Goal: Task Accomplishment & Management: Complete application form

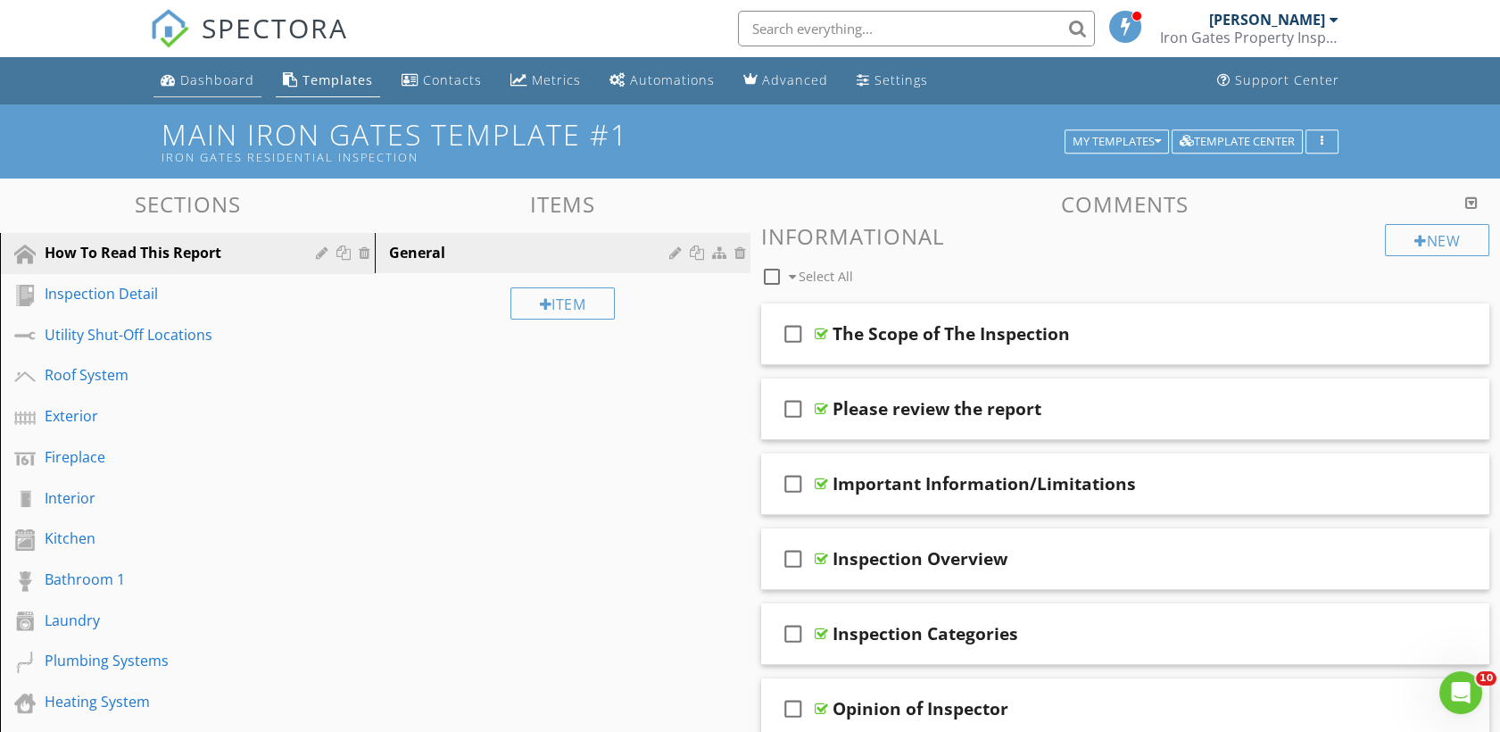
click at [221, 82] on div "Dashboard" at bounding box center [217, 79] width 74 height 17
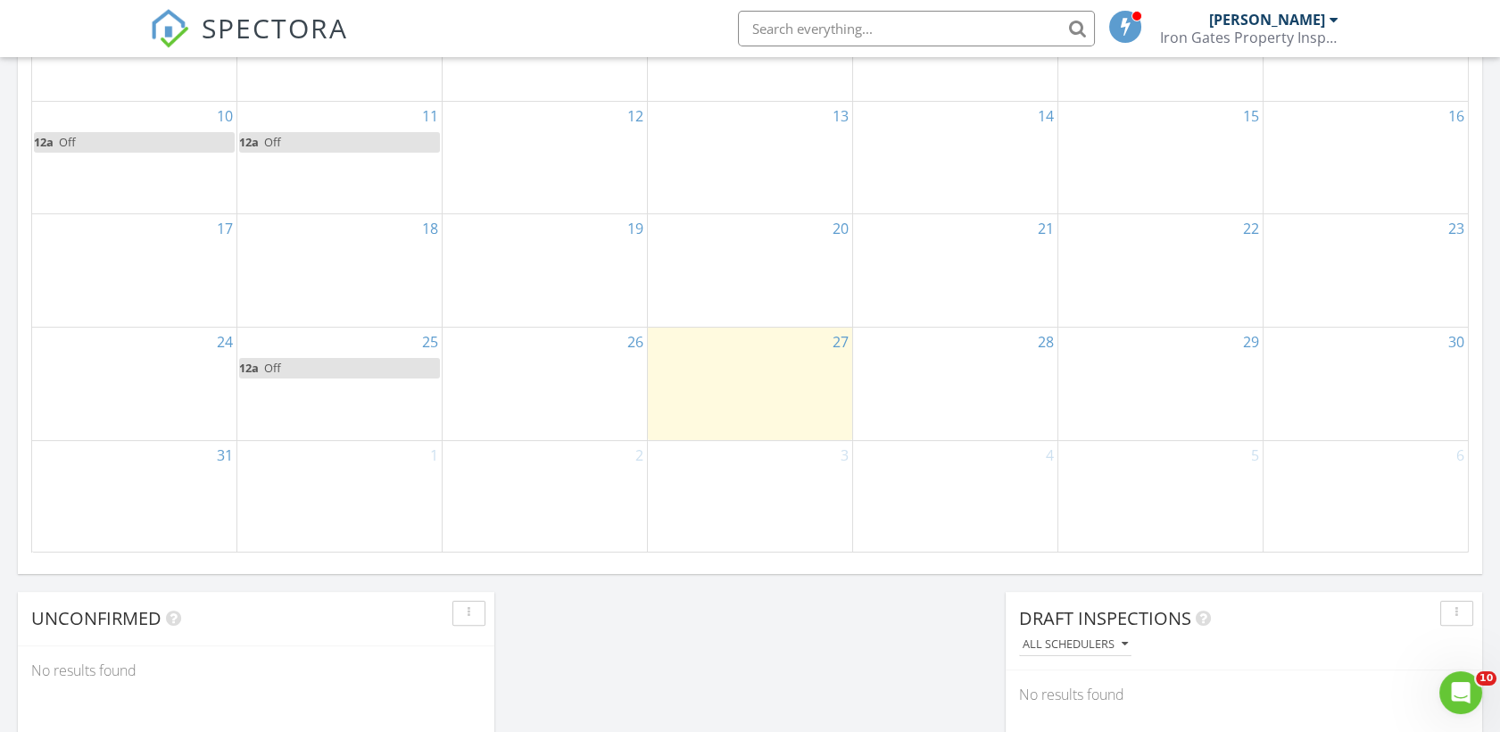
scroll to position [1091, 0]
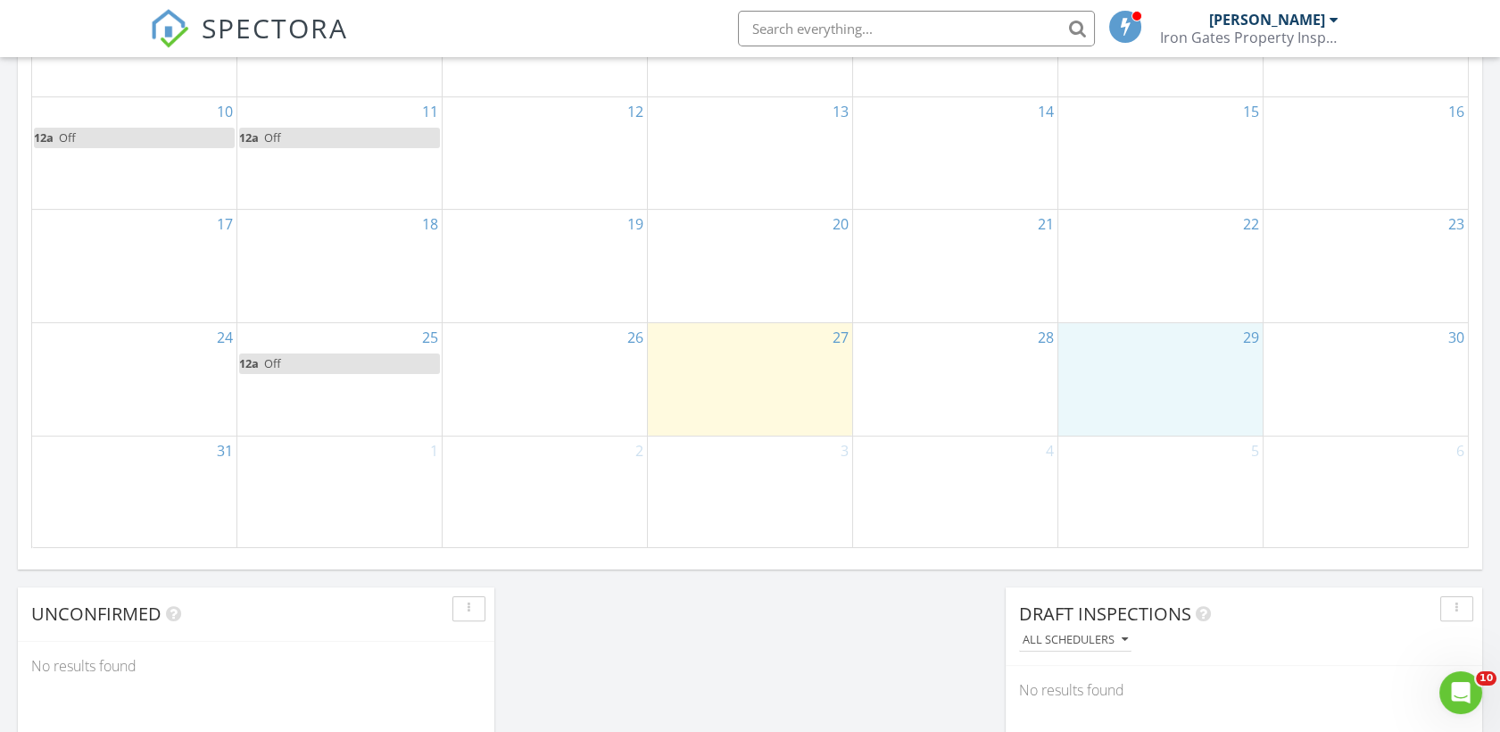
click at [1189, 382] on div "29" at bounding box center [1161, 379] width 204 height 112
click at [1178, 314] on link "Inspection" at bounding box center [1158, 309] width 92 height 29
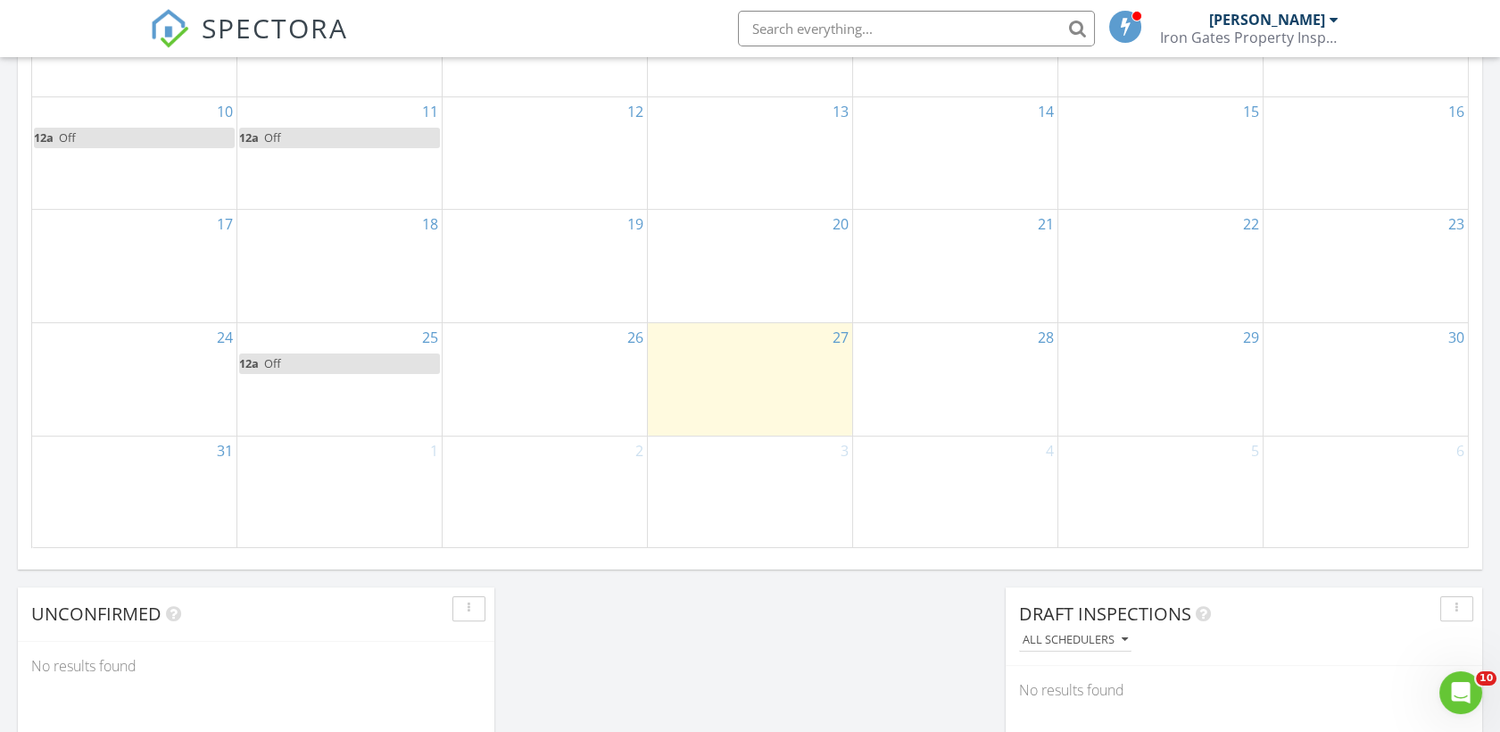
click at [1204, 370] on div "29" at bounding box center [1161, 379] width 204 height 112
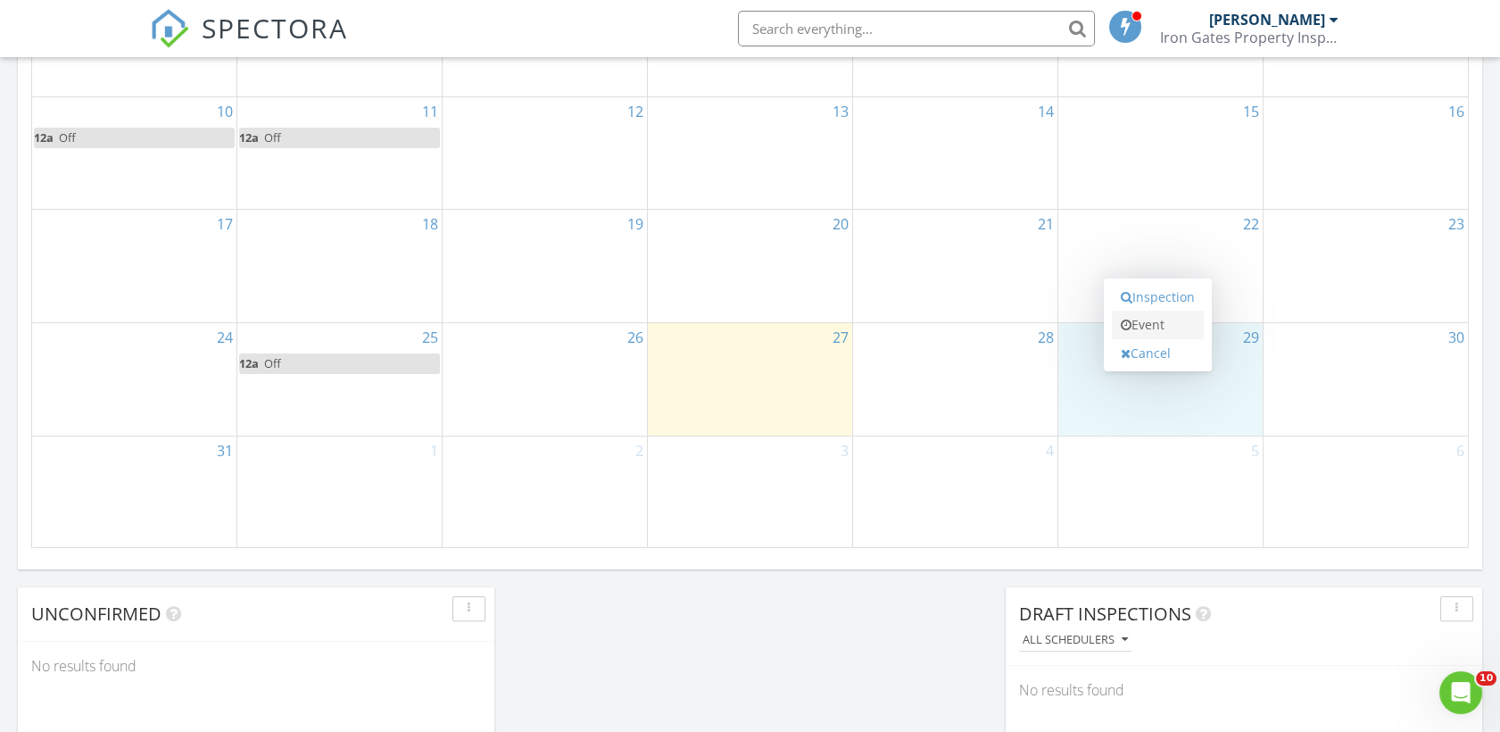
click at [1172, 332] on link "Event" at bounding box center [1158, 325] width 92 height 29
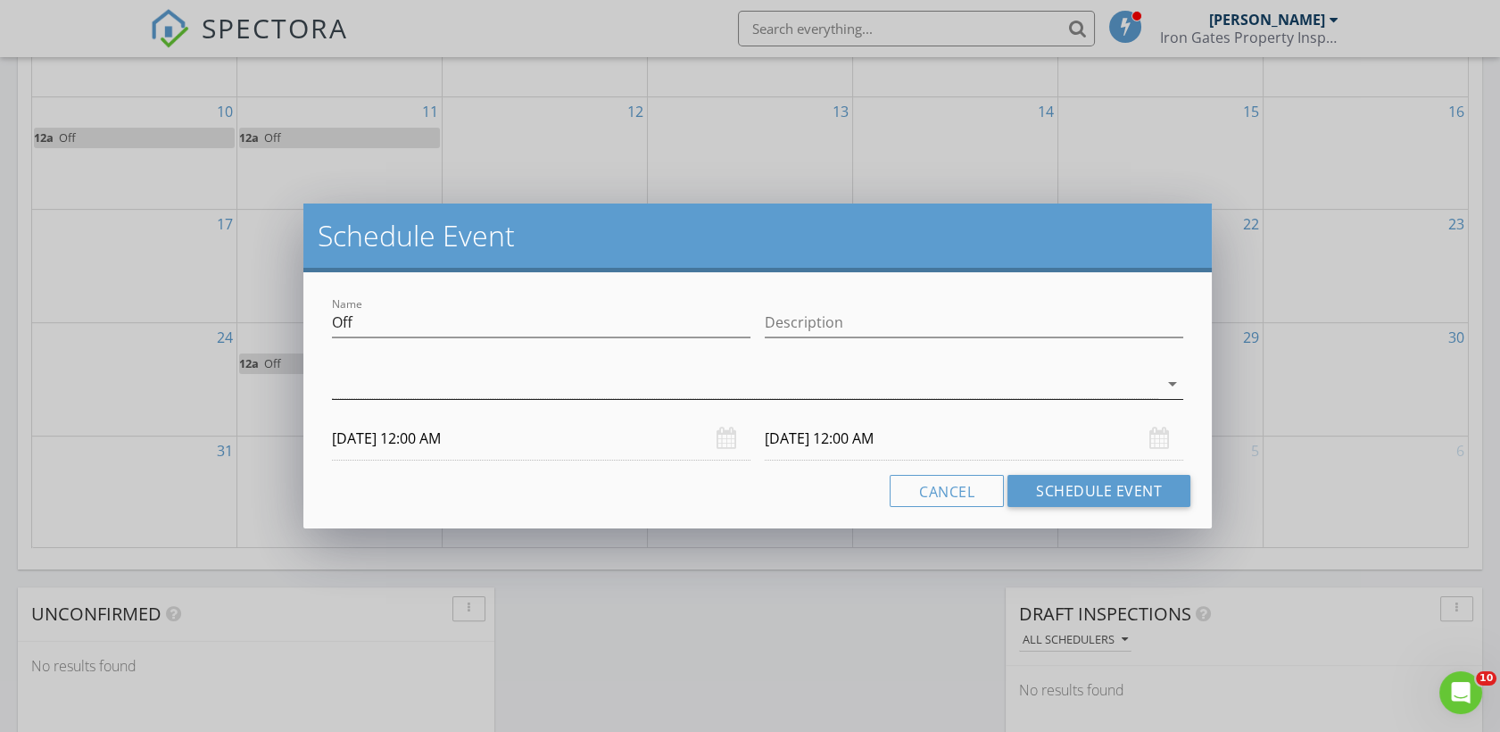
click at [1173, 386] on icon "arrow_drop_down" at bounding box center [1172, 383] width 21 height 21
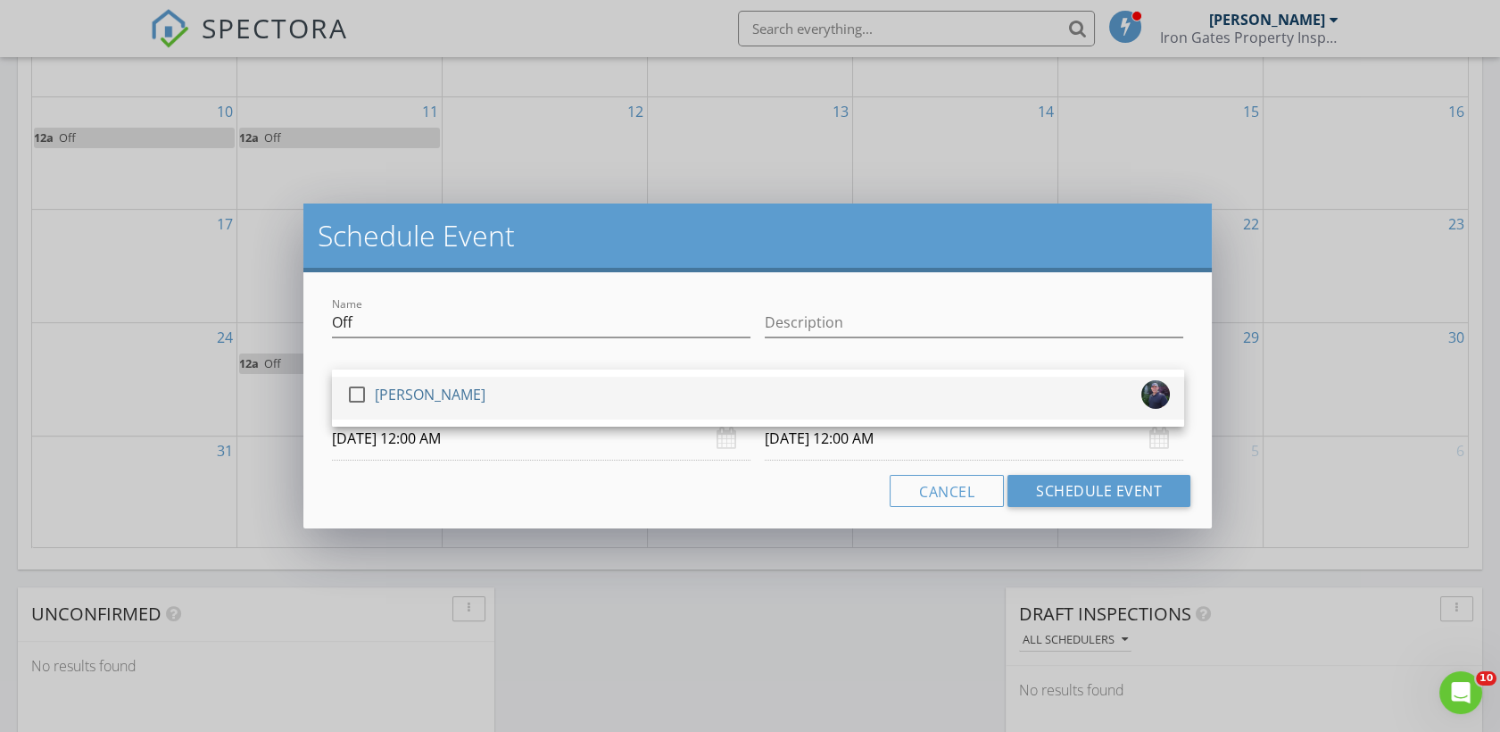
drag, startPoint x: 386, startPoint y: 395, endPoint x: 396, endPoint y: 390, distance: 12.0
click at [386, 394] on div "[PERSON_NAME]" at bounding box center [430, 394] width 111 height 29
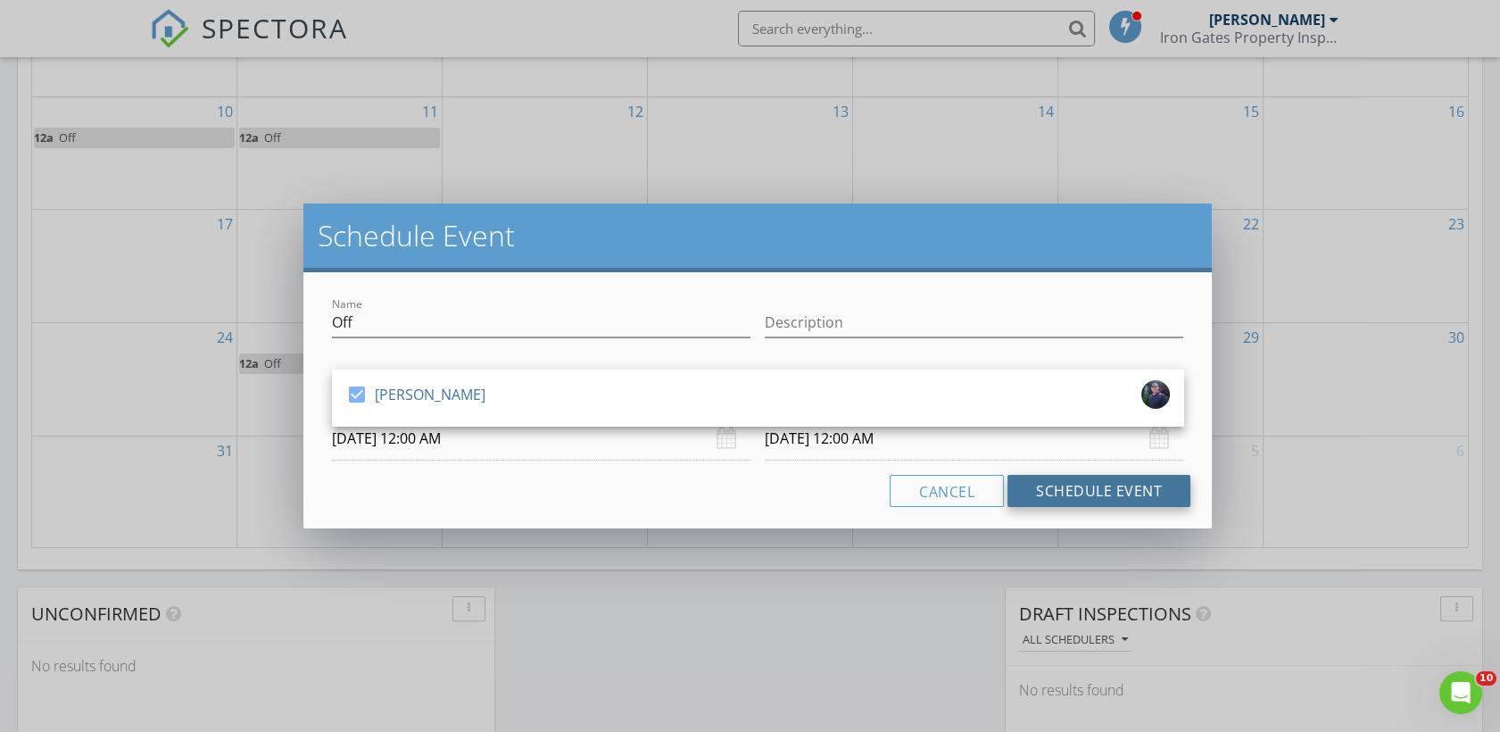
click at [1134, 487] on button "Schedule Event" at bounding box center [1099, 491] width 183 height 32
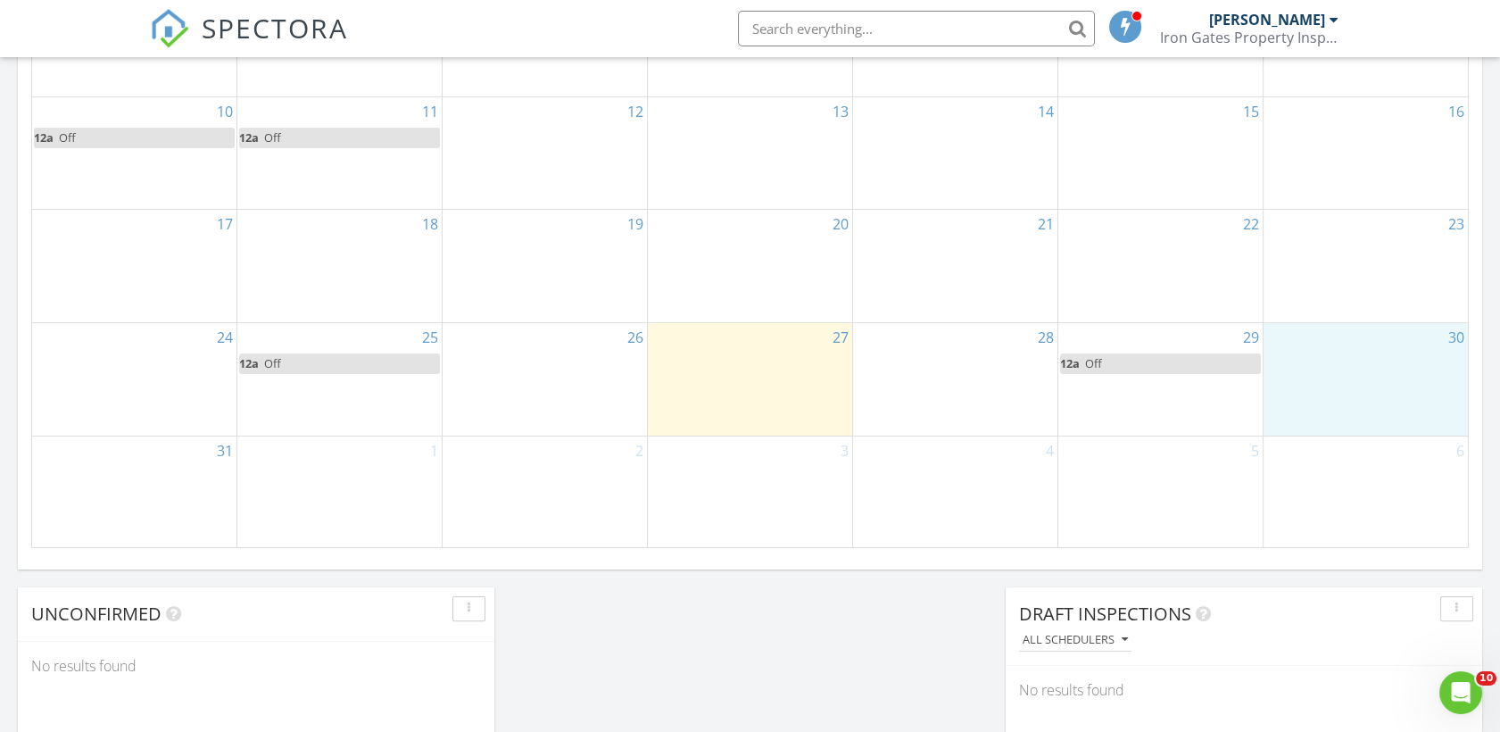
click at [1377, 362] on div "30" at bounding box center [1366, 379] width 204 height 112
click at [1369, 320] on link "Event" at bounding box center [1362, 317] width 92 height 29
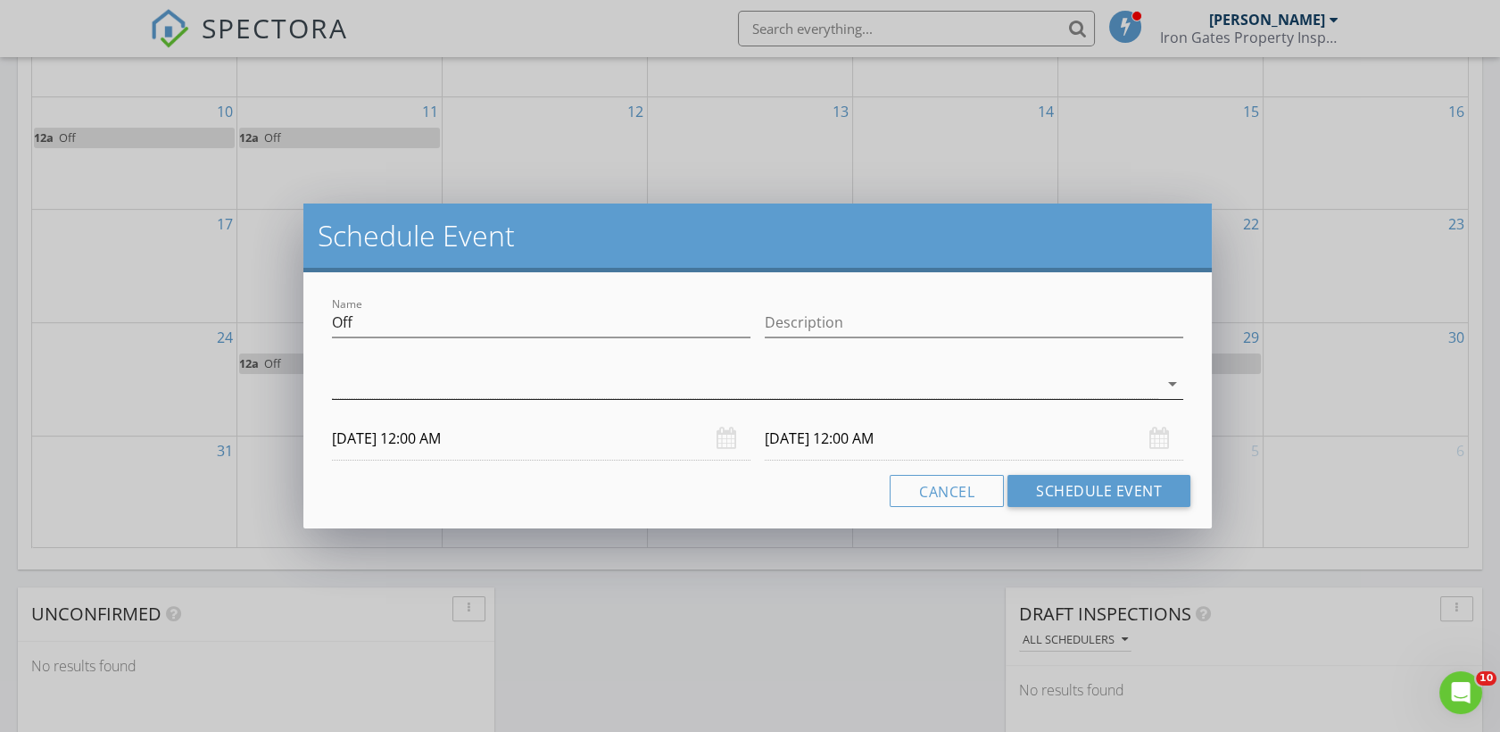
click at [1122, 380] on div at bounding box center [745, 384] width 827 height 29
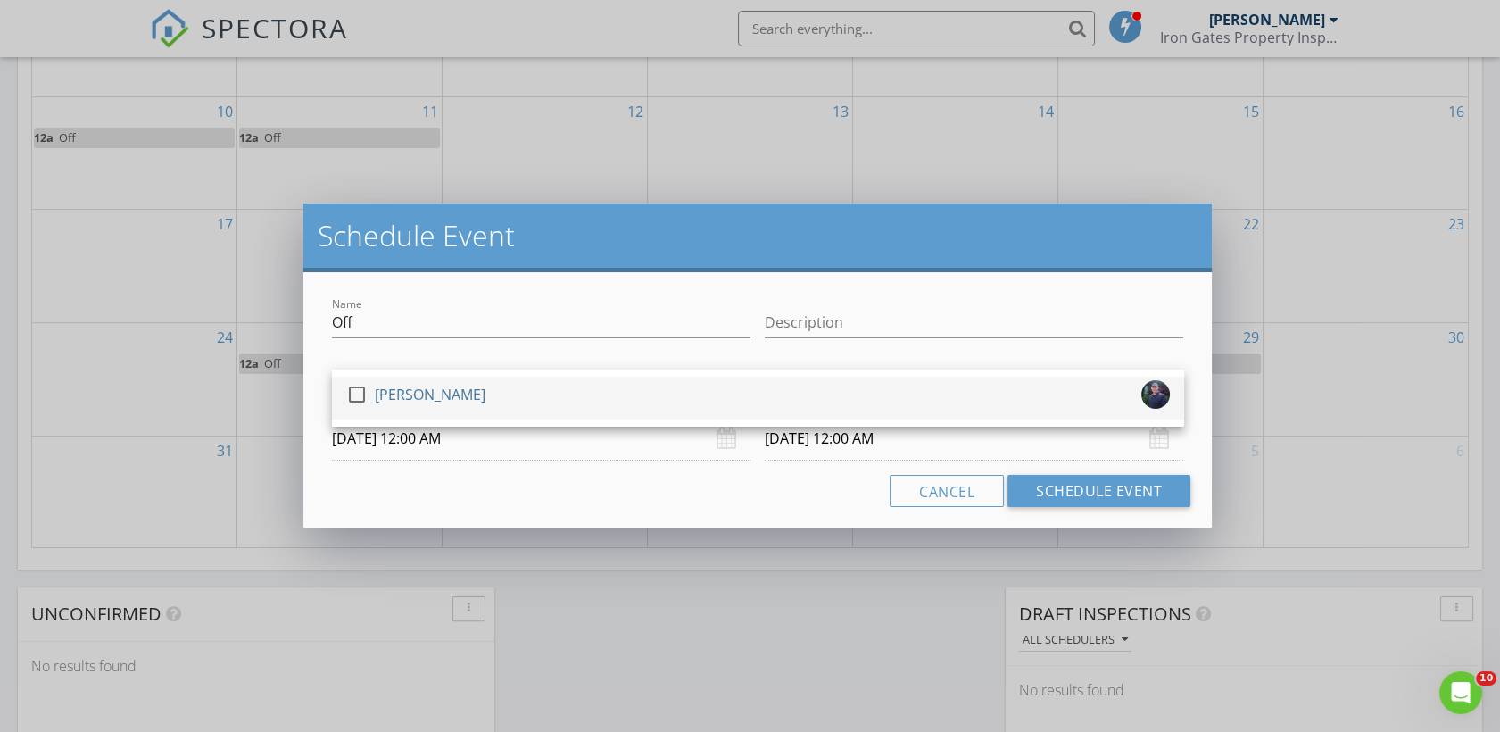
click at [400, 402] on div "[PERSON_NAME]" at bounding box center [430, 394] width 111 height 29
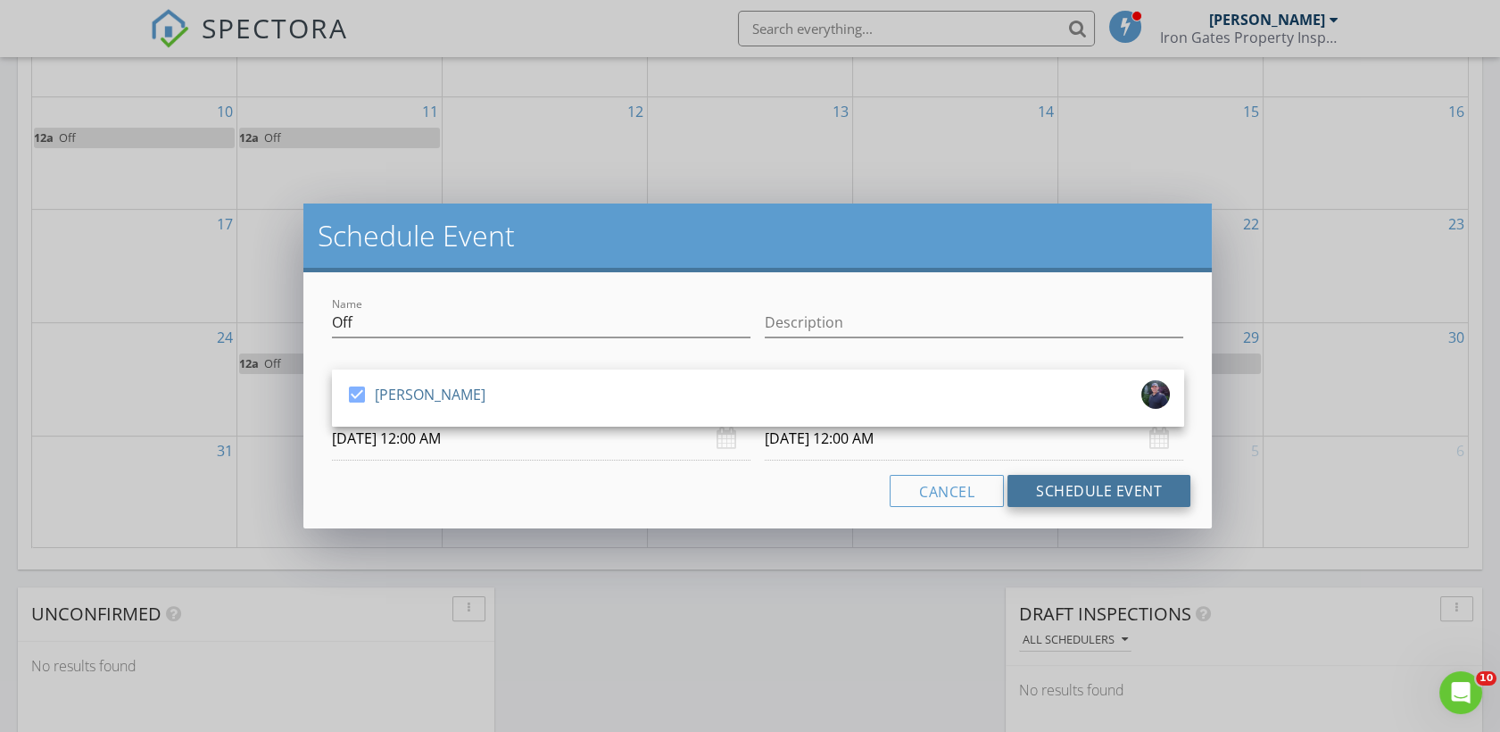
click at [1100, 491] on button "Schedule Event" at bounding box center [1099, 491] width 183 height 32
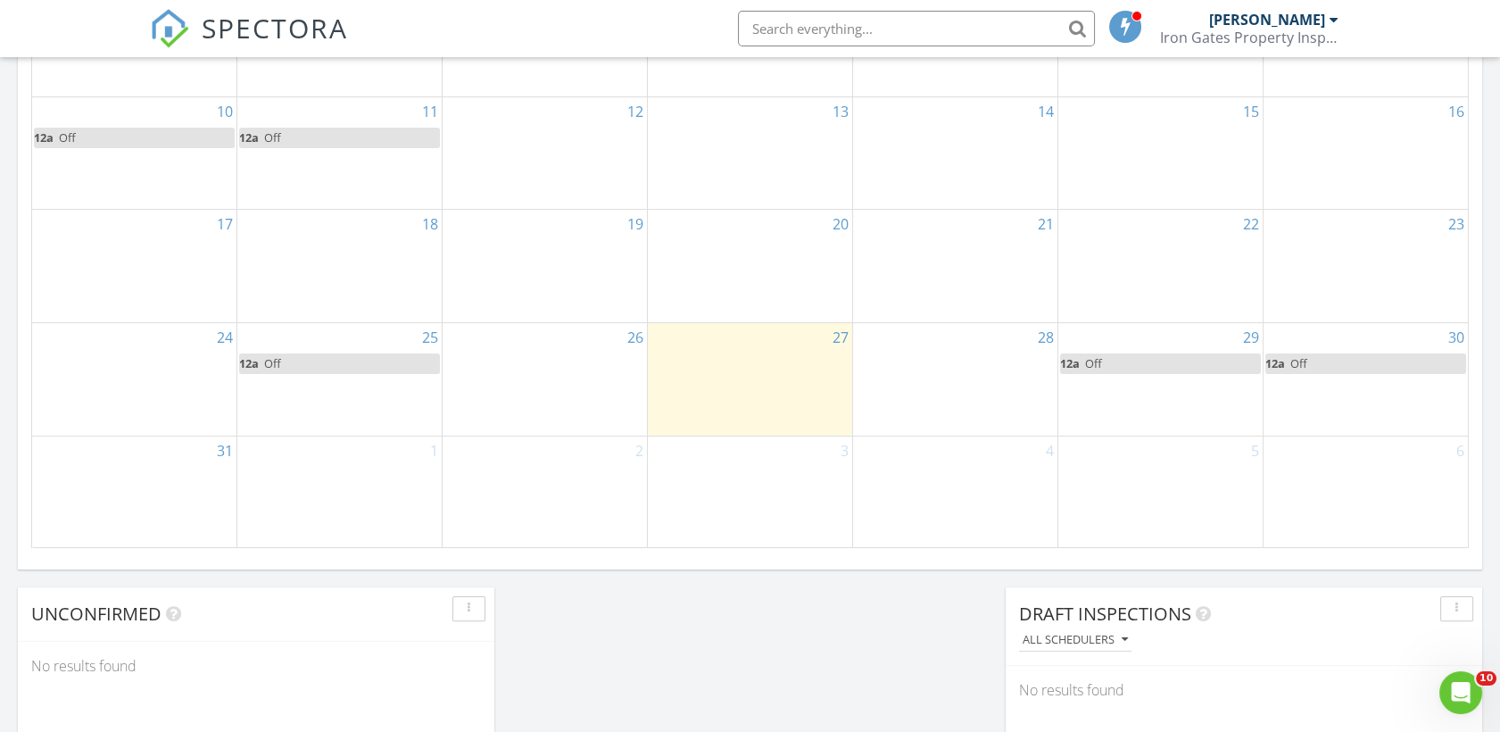
click at [190, 463] on div "31" at bounding box center [134, 492] width 204 height 112
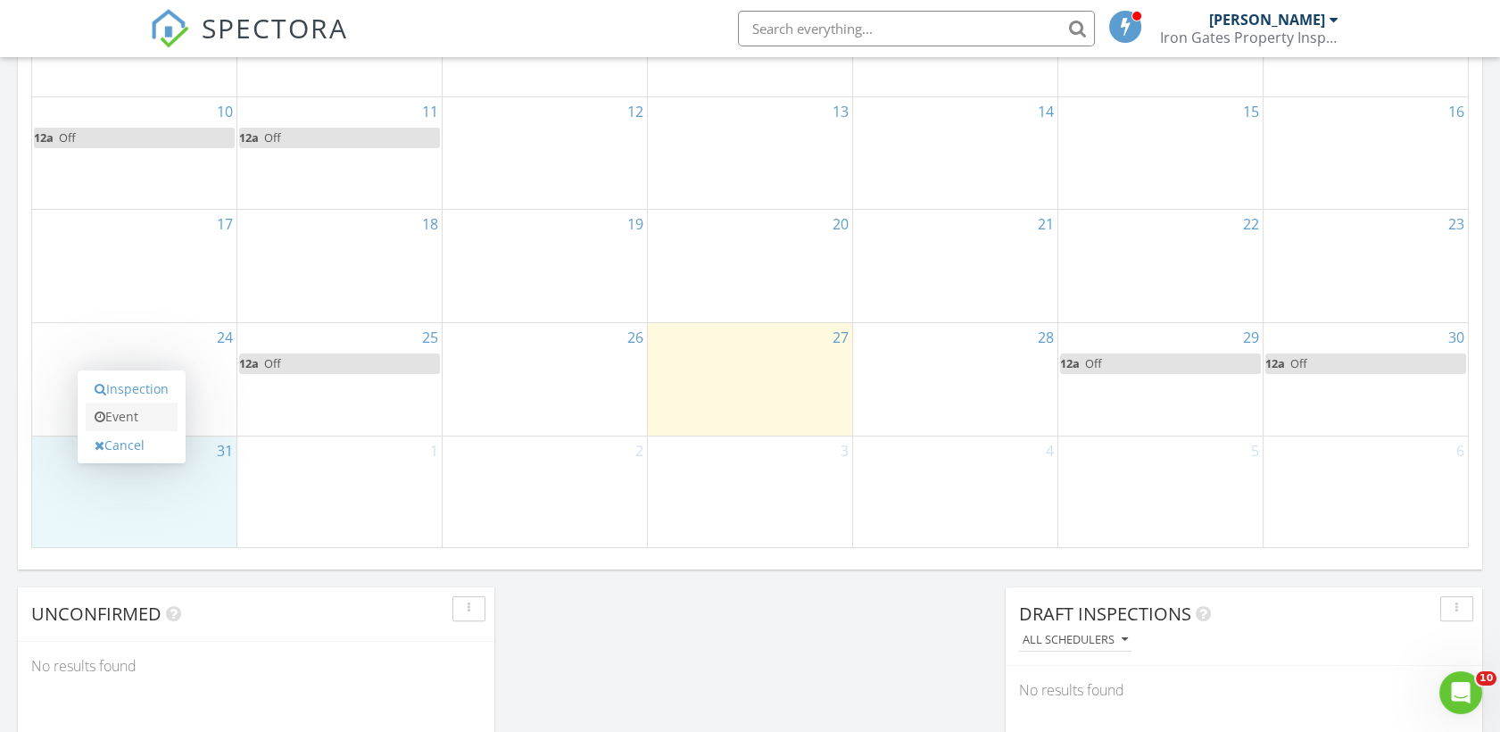
click at [120, 426] on link "Event" at bounding box center [132, 417] width 92 height 29
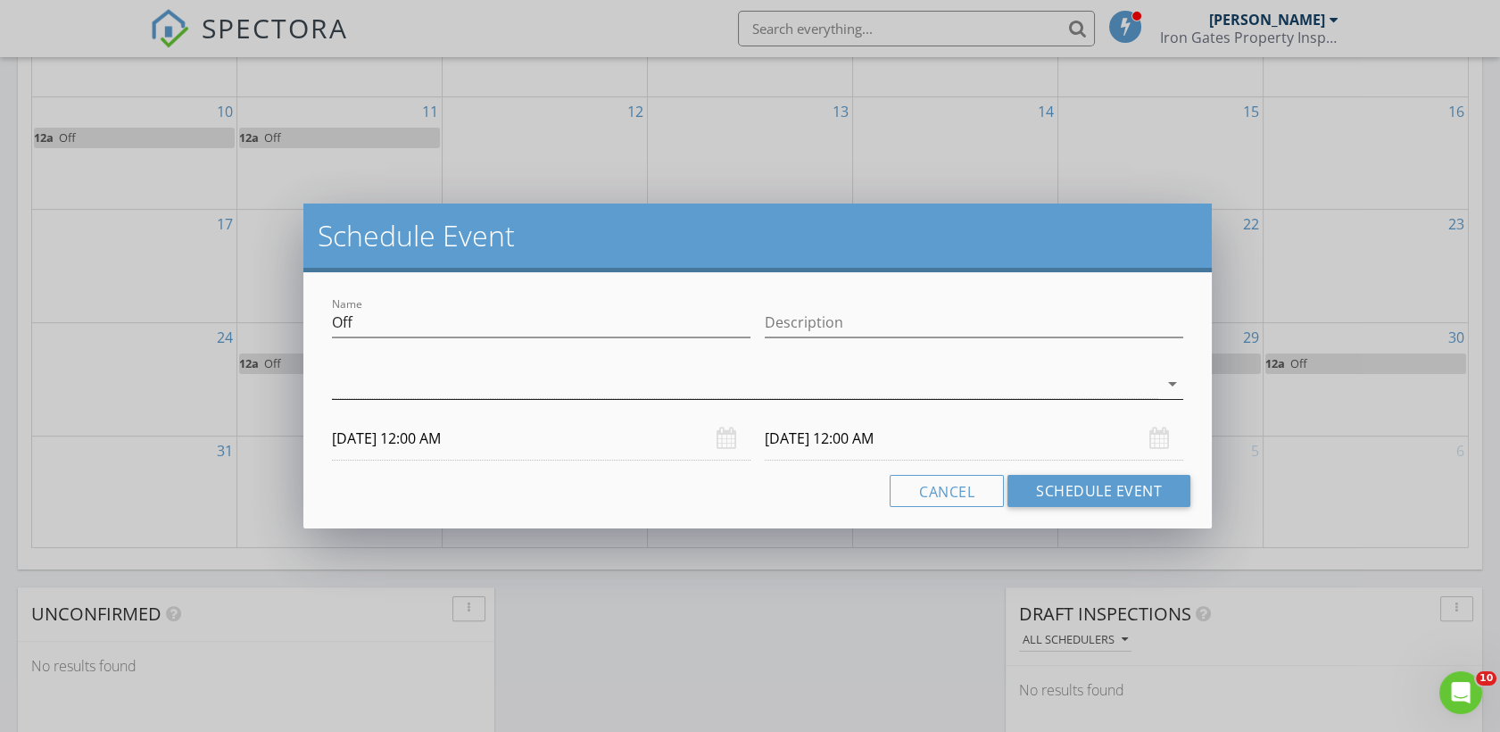
click at [1165, 378] on icon "arrow_drop_down" at bounding box center [1172, 383] width 21 height 21
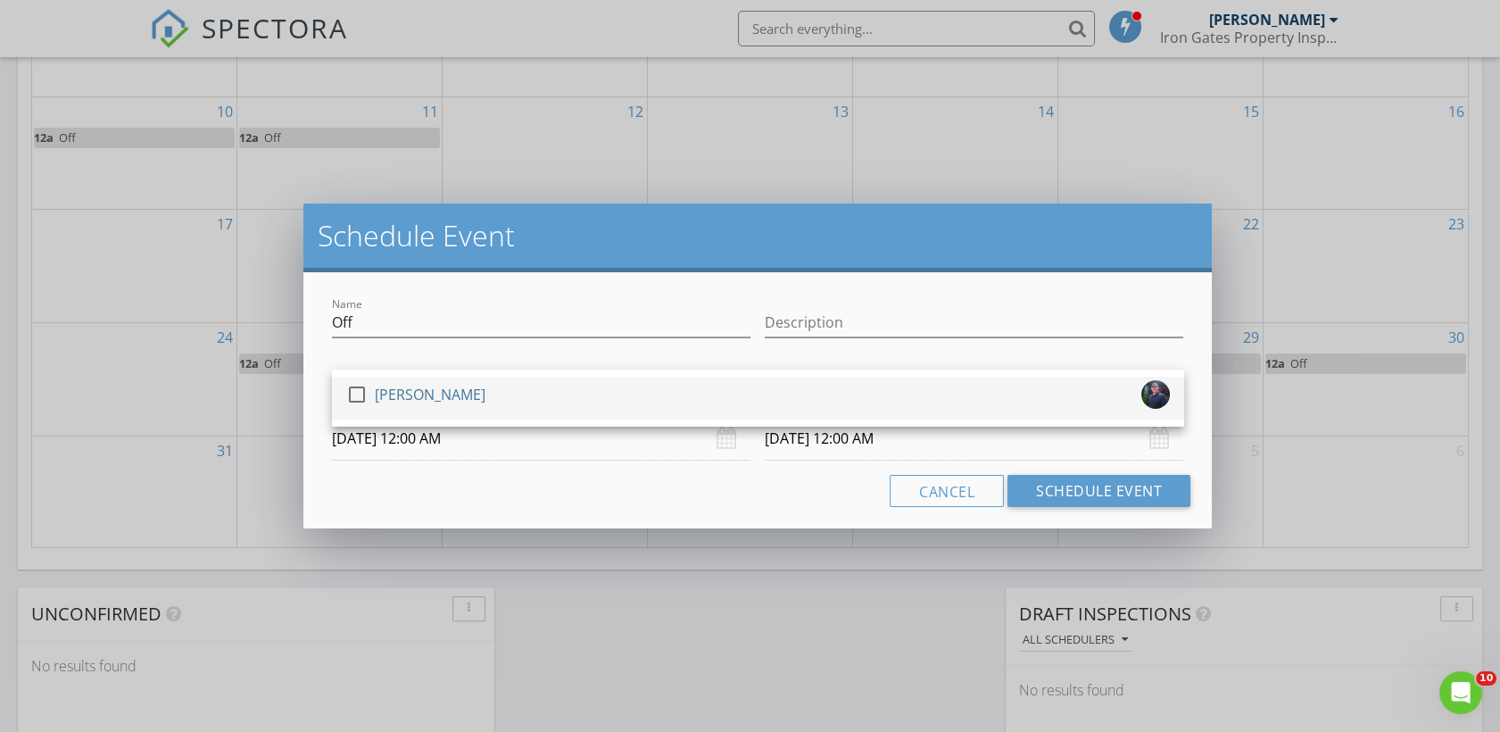
click at [536, 399] on div "check_box_outline_blank Ronald Gates" at bounding box center [758, 398] width 824 height 36
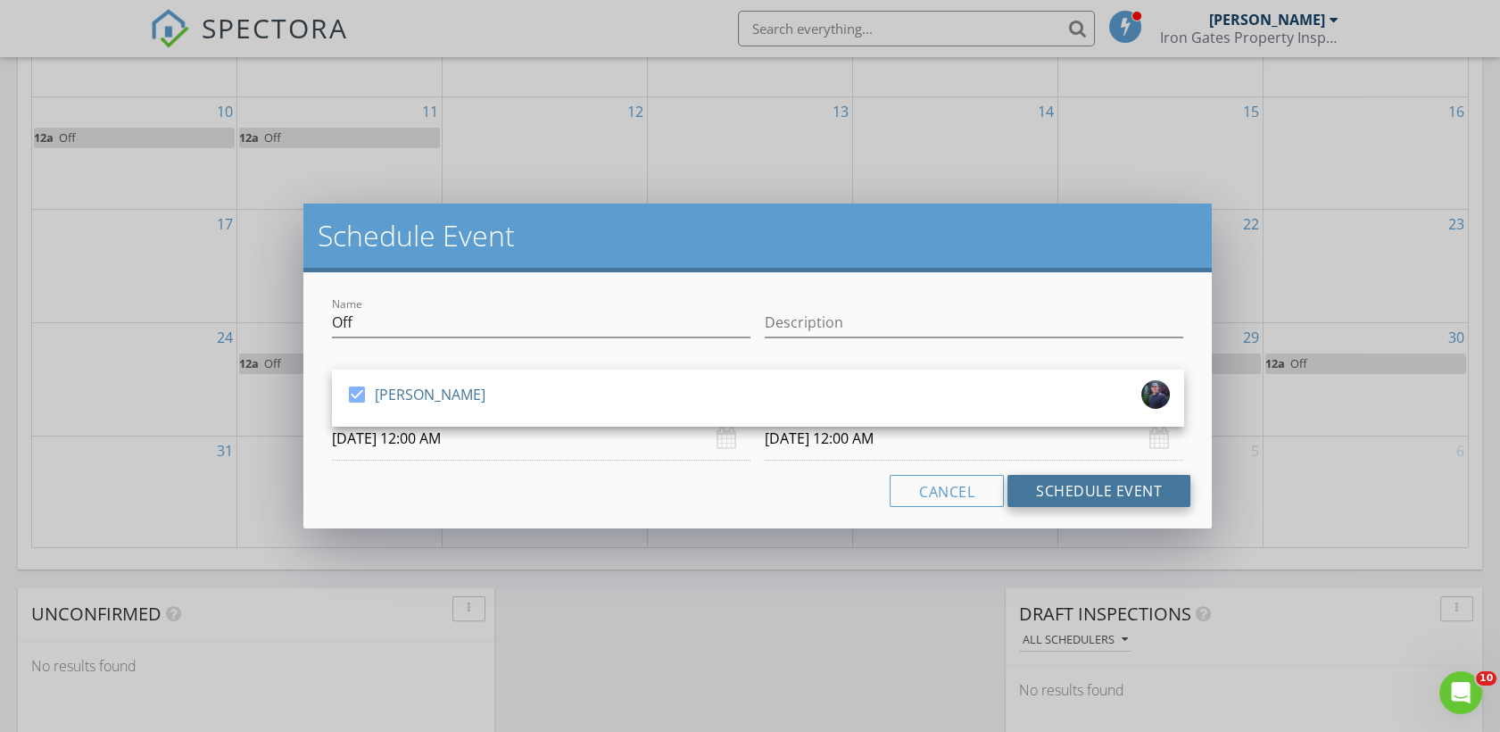
click at [1113, 481] on button "Schedule Event" at bounding box center [1099, 491] width 183 height 32
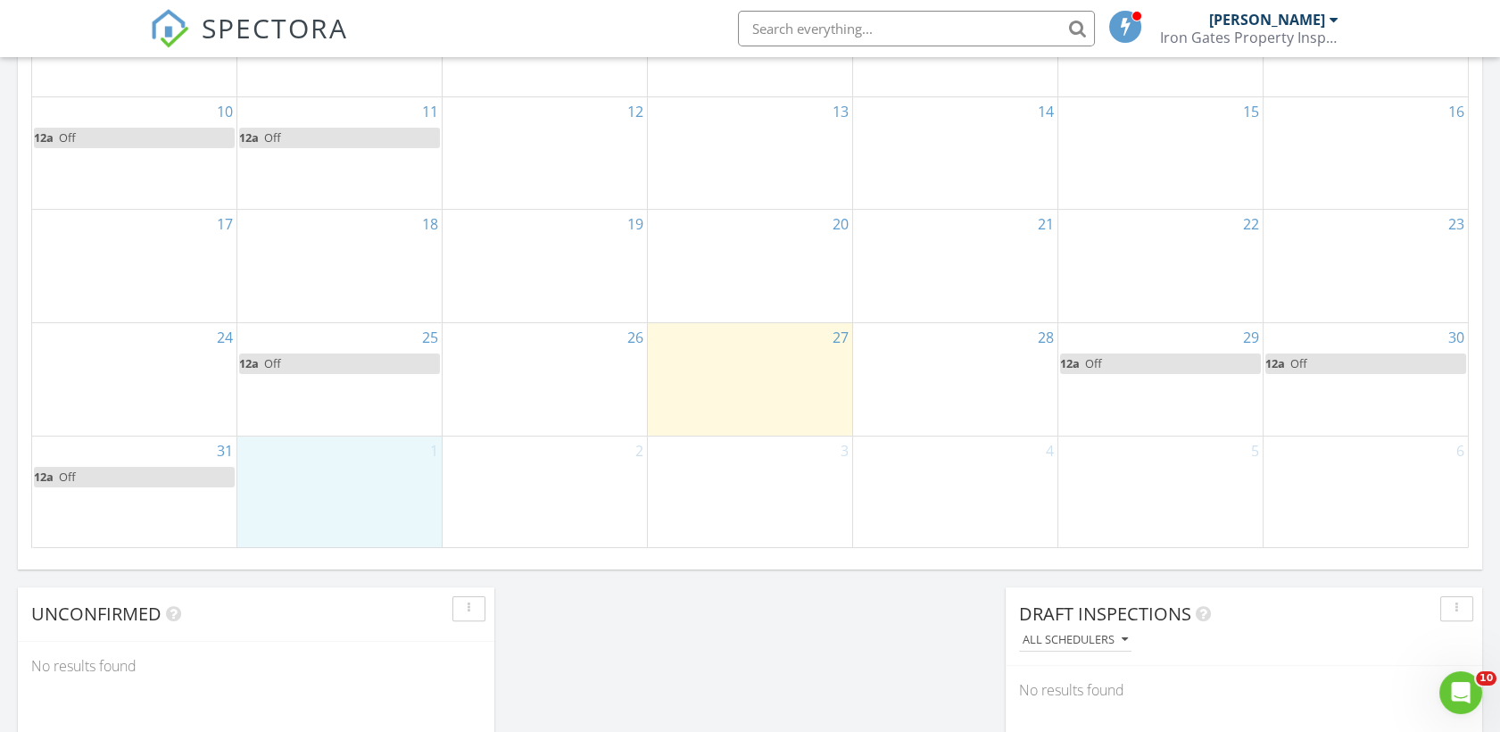
click at [308, 490] on div "1" at bounding box center [339, 492] width 204 height 112
click at [328, 441] on link "Event" at bounding box center [337, 443] width 92 height 29
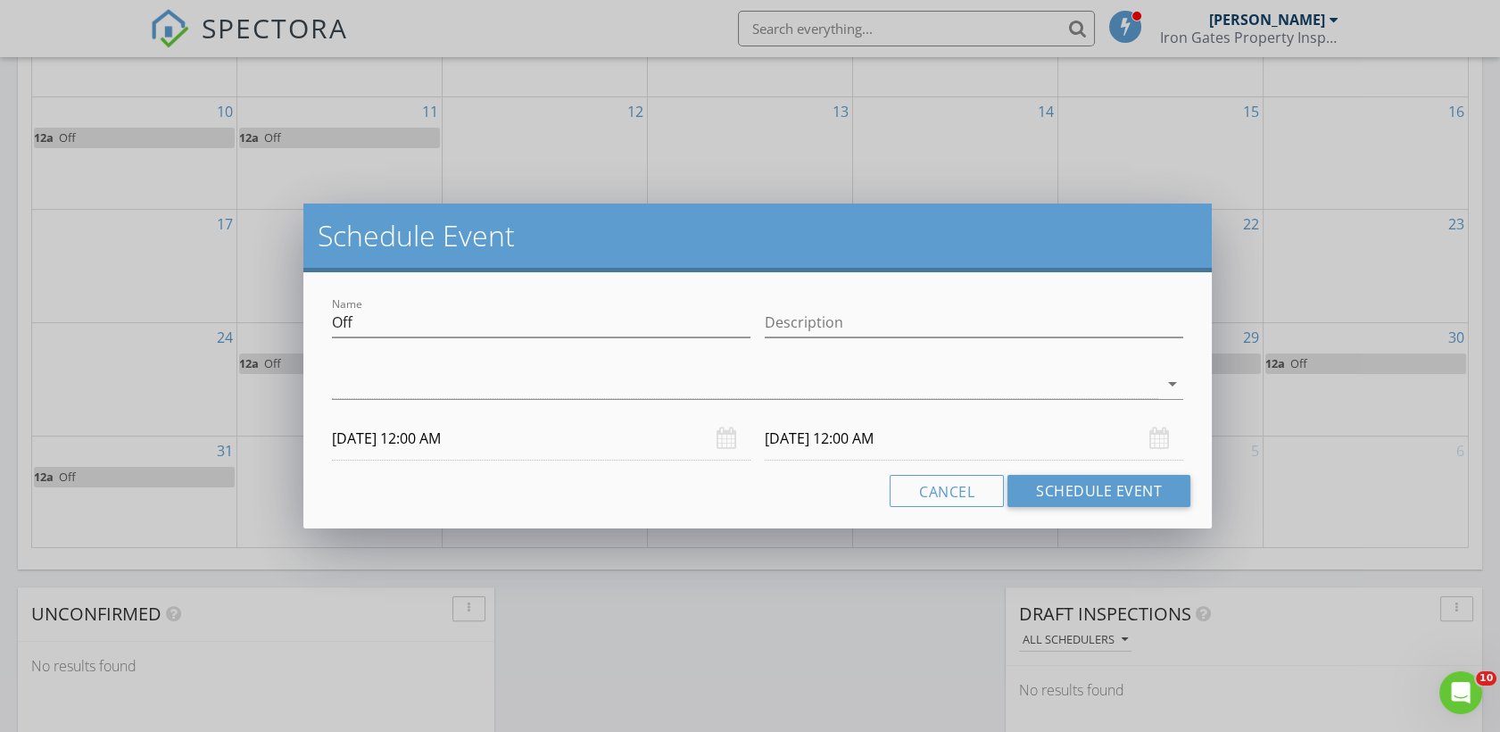
click at [1190, 373] on div "arrow_drop_down" at bounding box center [758, 386] width 867 height 62
drag, startPoint x: 1099, startPoint y: 384, endPoint x: 1085, endPoint y: 387, distance: 13.7
click at [1100, 385] on div at bounding box center [745, 384] width 827 height 29
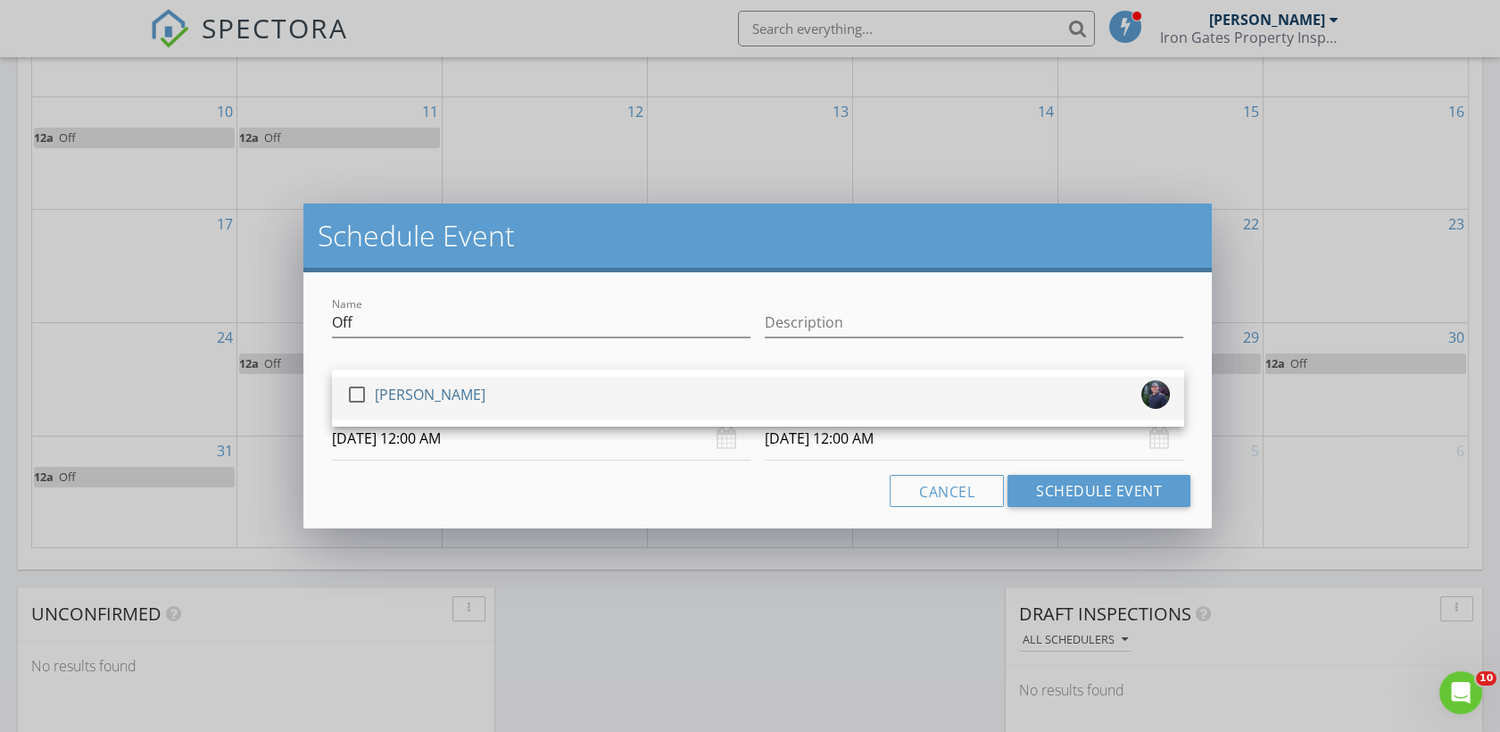
click at [450, 397] on div "[PERSON_NAME]" at bounding box center [430, 394] width 111 height 29
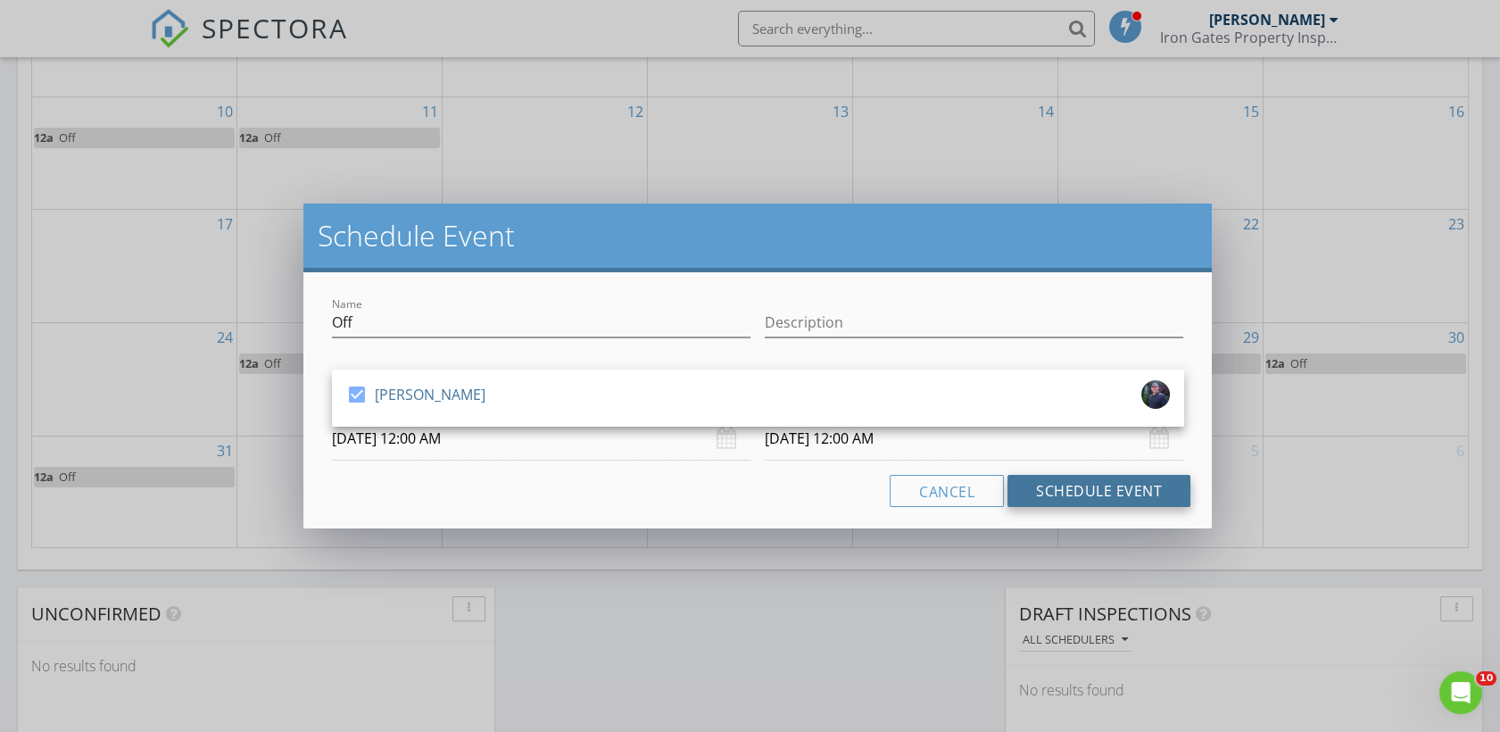
click at [1124, 496] on button "Schedule Event" at bounding box center [1099, 491] width 183 height 32
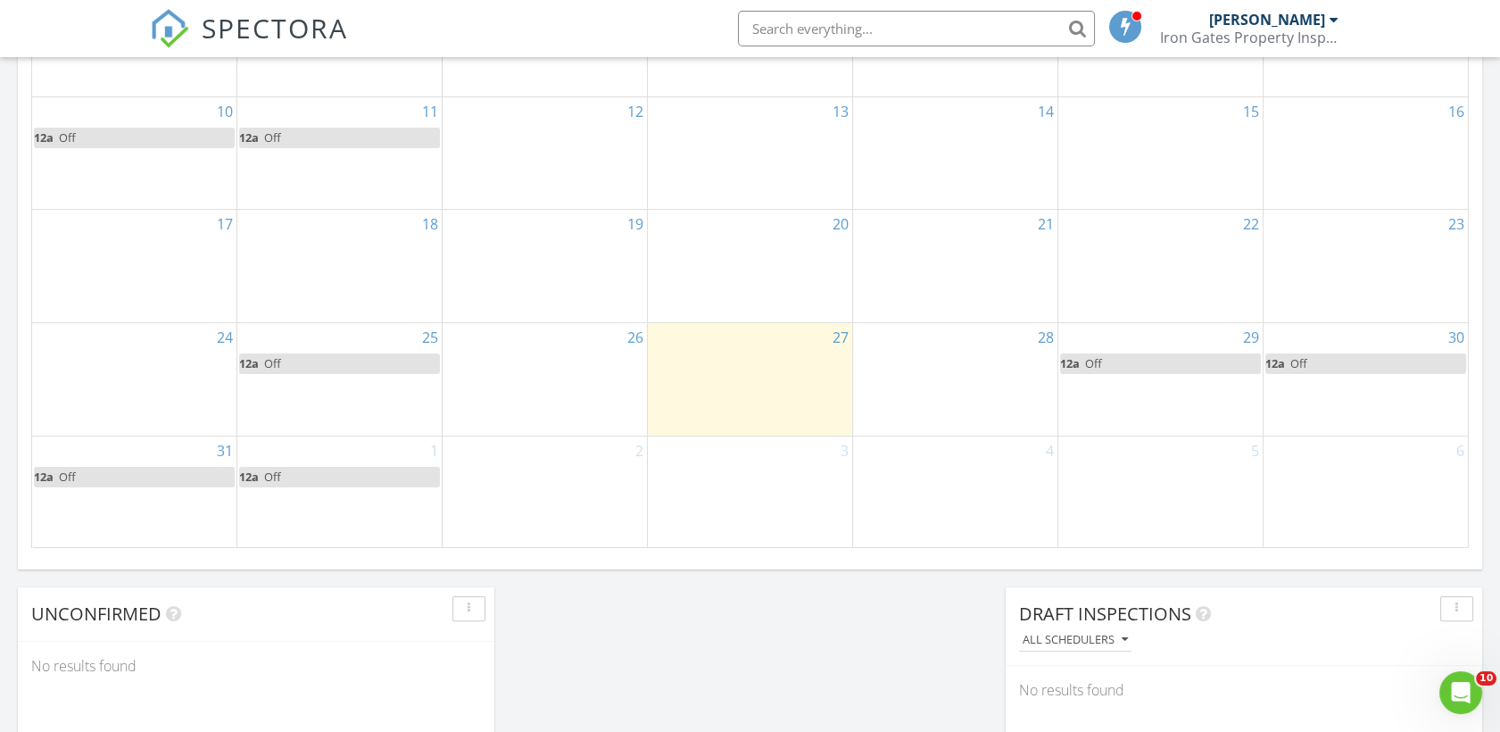
click at [509, 510] on div "2" at bounding box center [545, 492] width 204 height 112
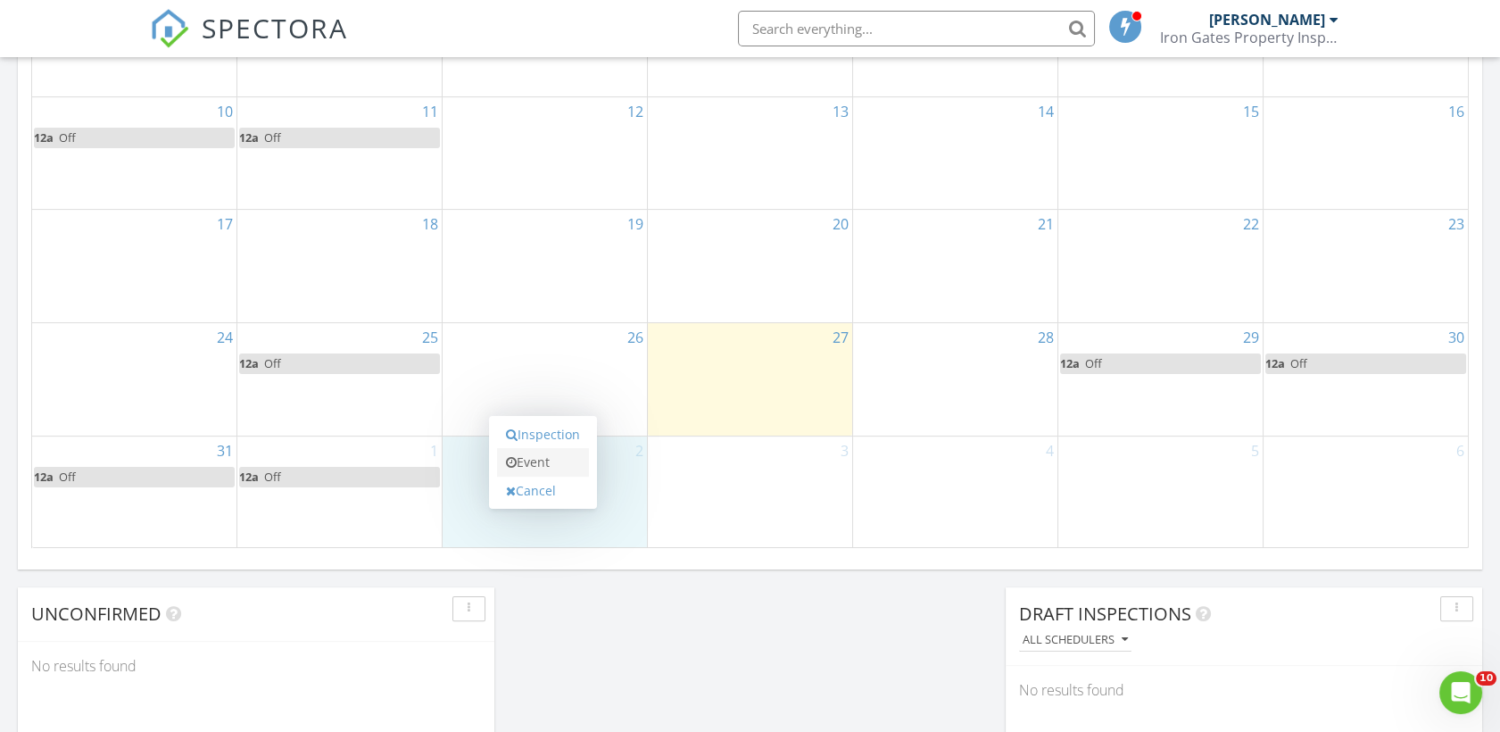
click at [534, 470] on link "Event" at bounding box center [543, 462] width 92 height 29
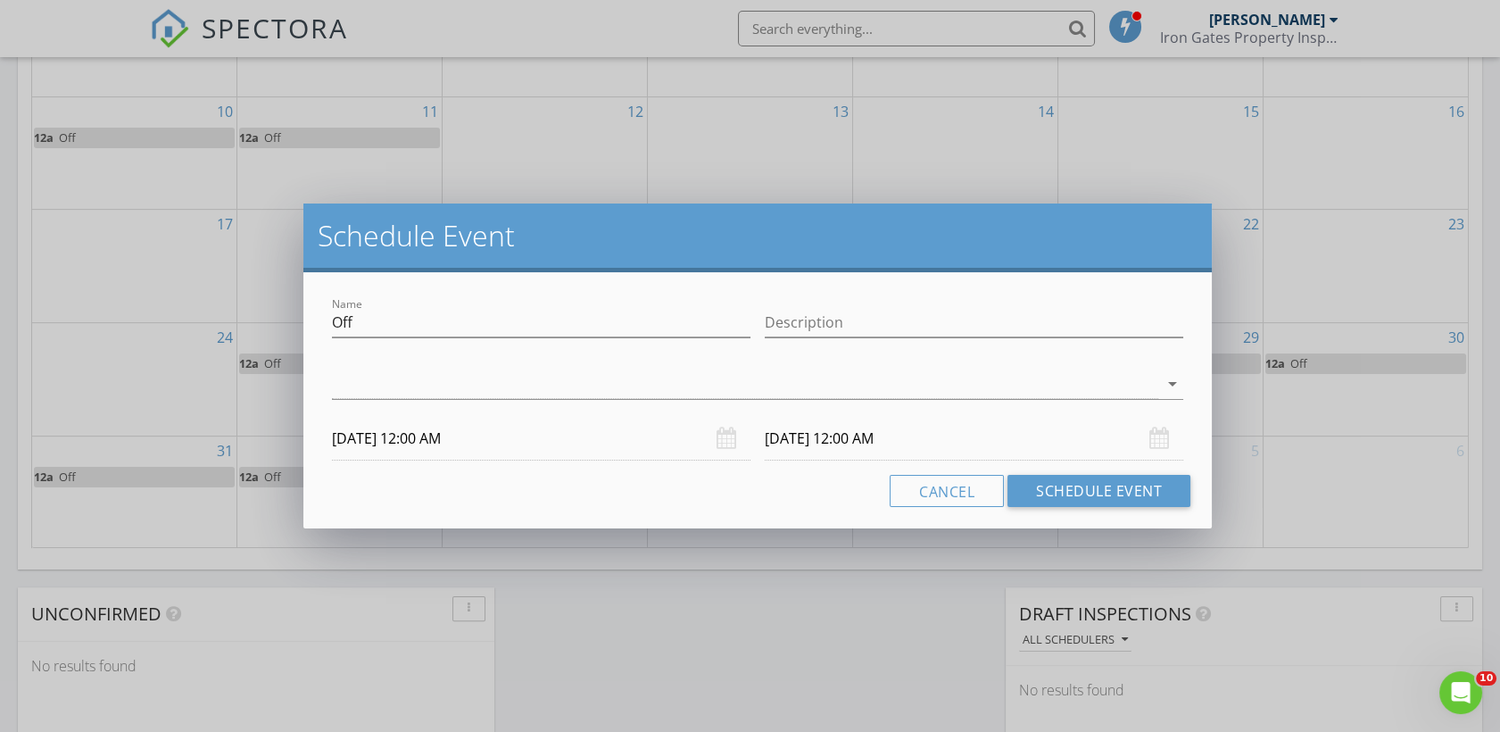
click at [1089, 387] on div at bounding box center [745, 384] width 827 height 29
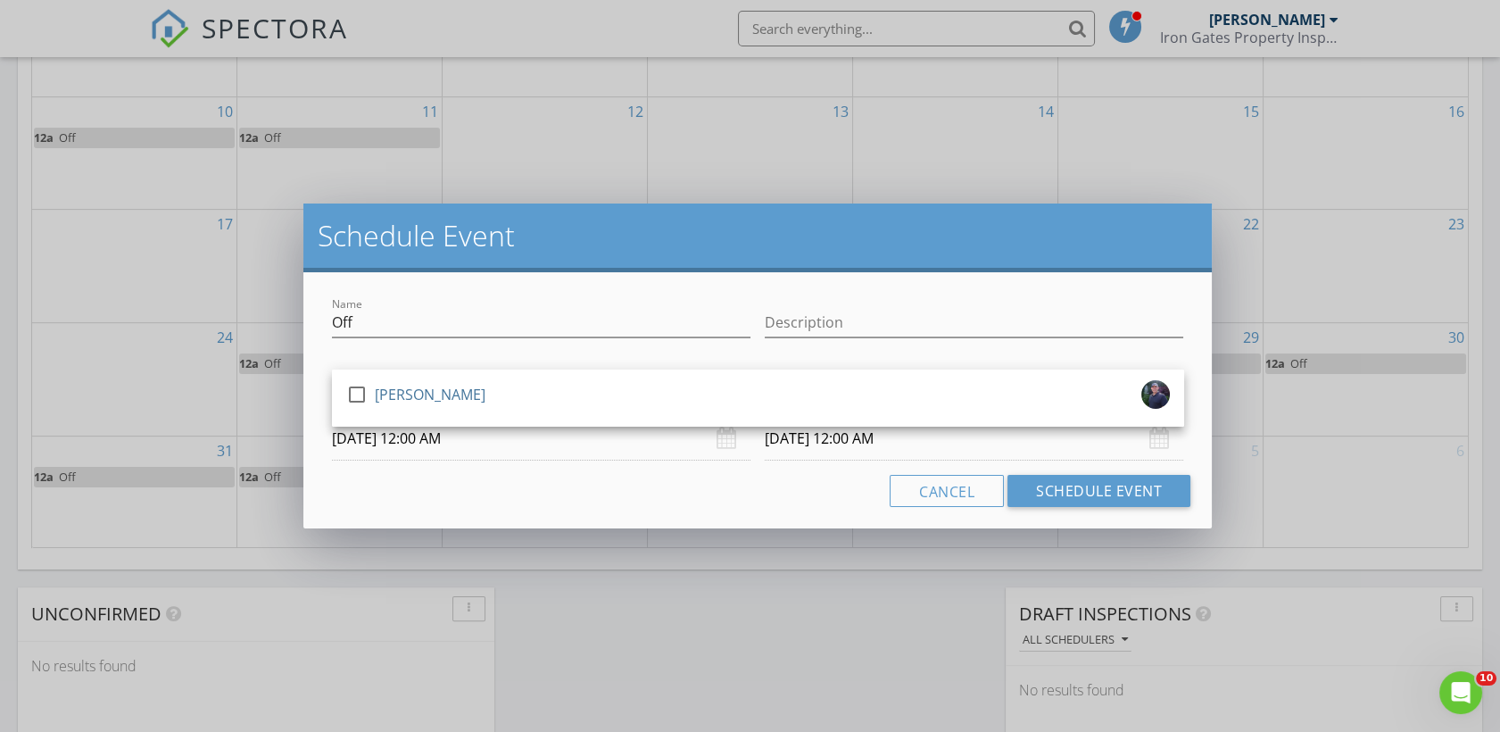
click at [597, 420] on div "check_box_outline_blank Ronald Gates" at bounding box center [758, 398] width 852 height 57
click at [604, 402] on div "check_box_outline_blank Ronald Gates" at bounding box center [758, 398] width 824 height 36
click at [1094, 500] on button "Schedule Event" at bounding box center [1099, 491] width 183 height 32
